Goal: Find specific page/section: Find specific page/section

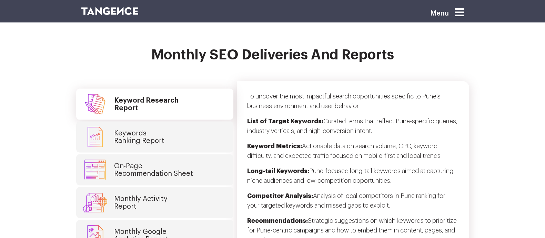
scroll to position [1767, 0]
click at [154, 219] on link "Monthly Google Analytics Report" at bounding box center [154, 234] width 157 height 31
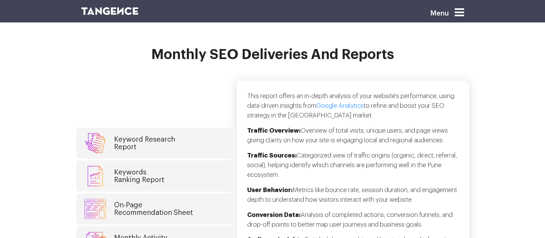
click at [183, 226] on link "Monthly Activity Report" at bounding box center [154, 241] width 157 height 31
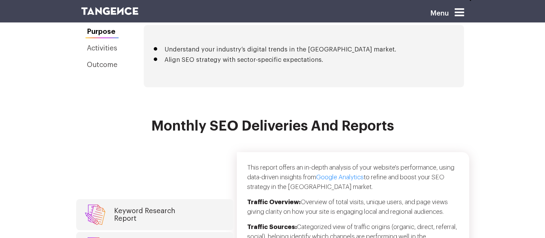
scroll to position [1736, 0]
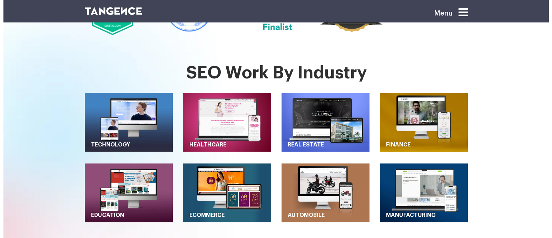
scroll to position [276, 0]
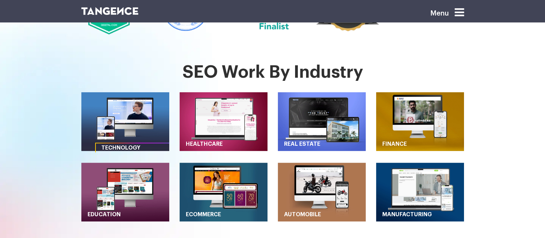
click at [131, 110] on img "button" at bounding box center [125, 121] width 88 height 59
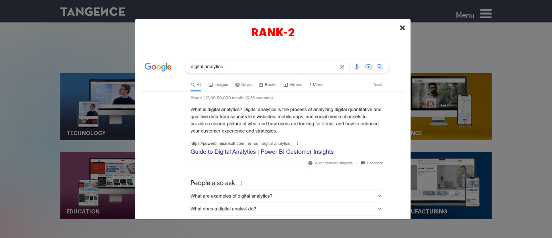
click at [405, 25] on span "×" at bounding box center [402, 27] width 6 height 10
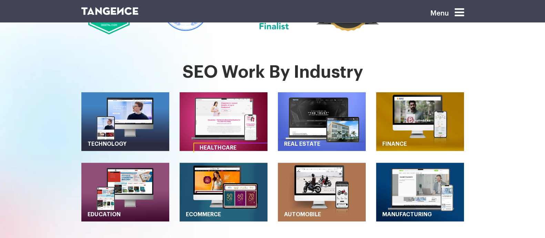
click at [230, 93] on img "button" at bounding box center [224, 121] width 88 height 59
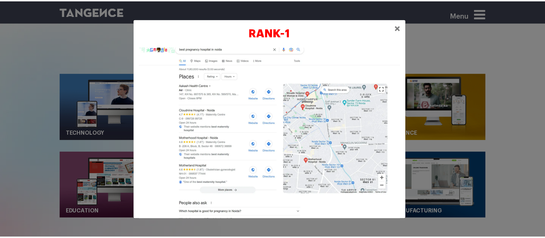
scroll to position [13, 0]
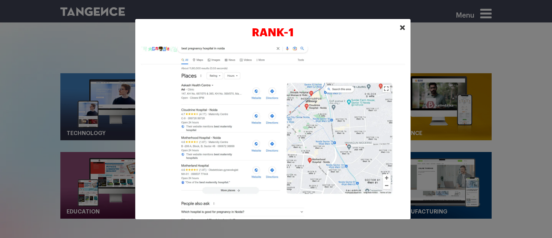
click at [404, 27] on span "×" at bounding box center [402, 27] width 6 height 10
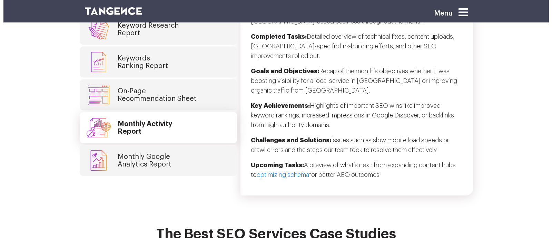
scroll to position [1899, 0]
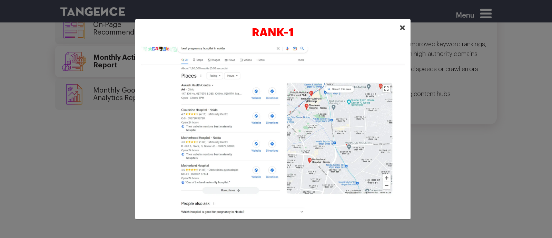
click at [399, 27] on button "×" at bounding box center [402, 27] width 17 height 21
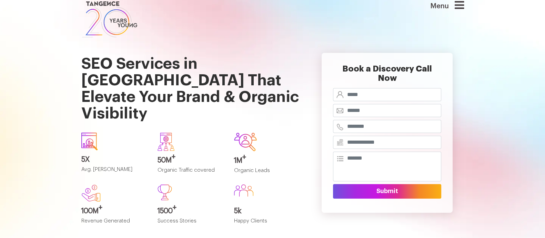
scroll to position [7, 0]
